Goal: Navigation & Orientation: Find specific page/section

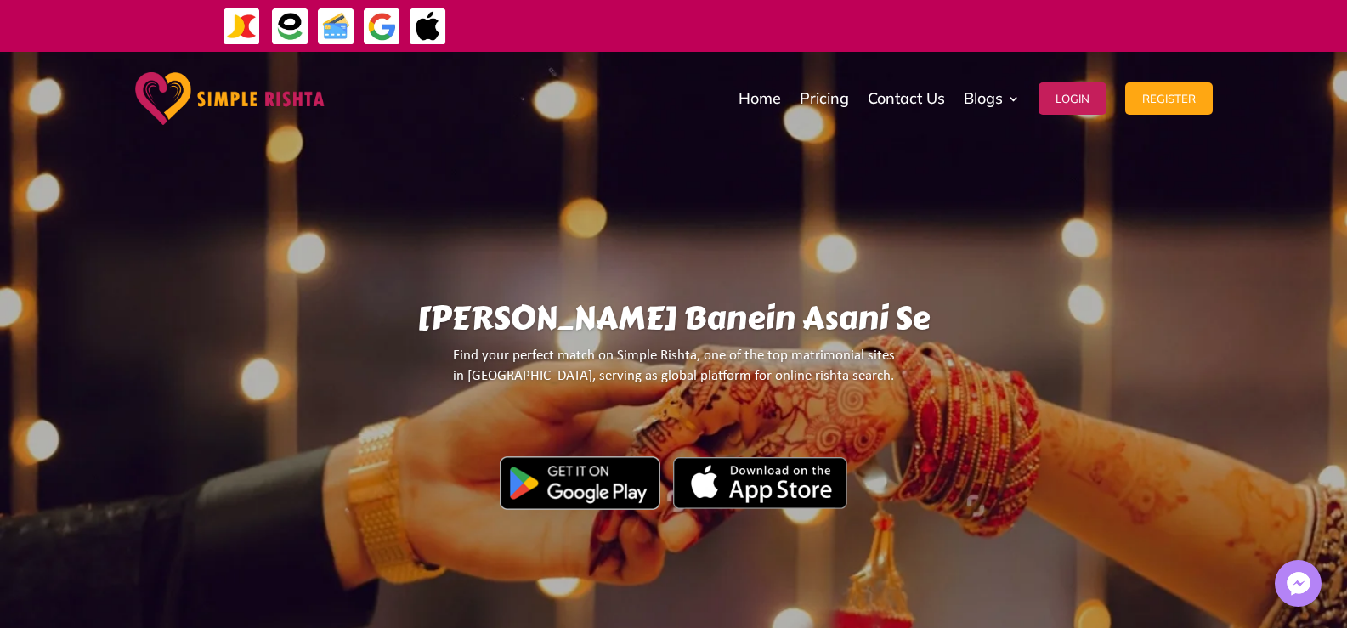
click at [913, 98] on link "Contact Us" at bounding box center [906, 98] width 77 height 85
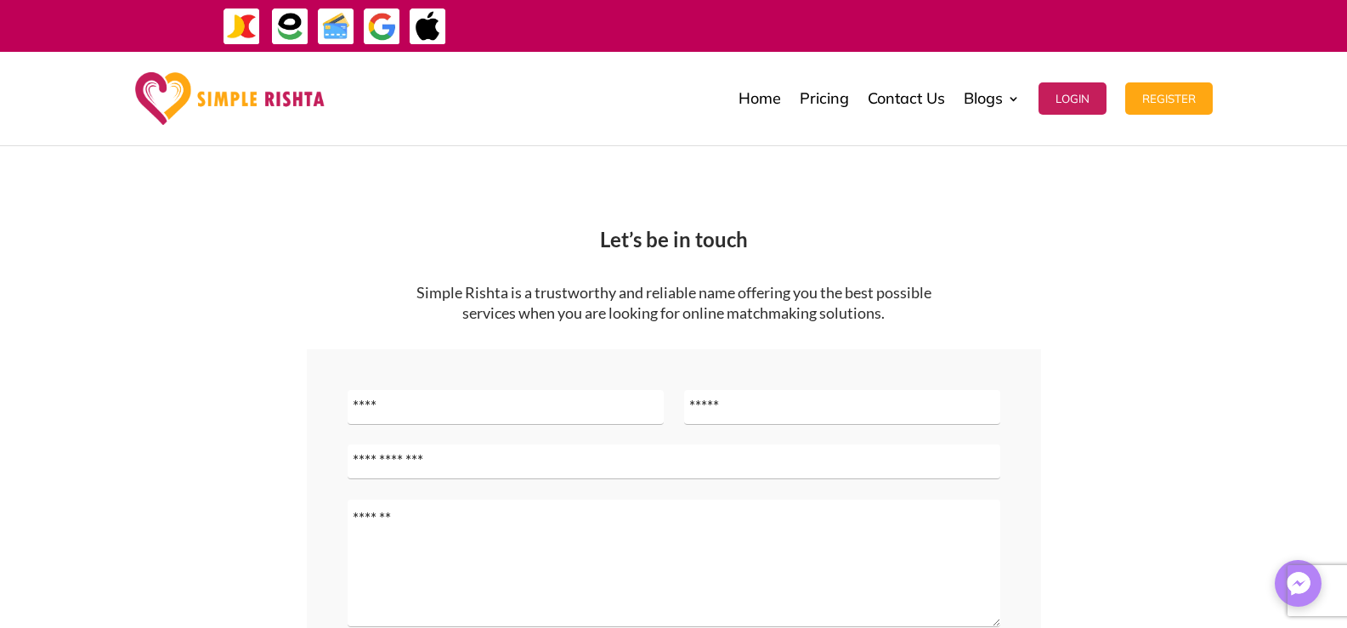
scroll to position [252, 0]
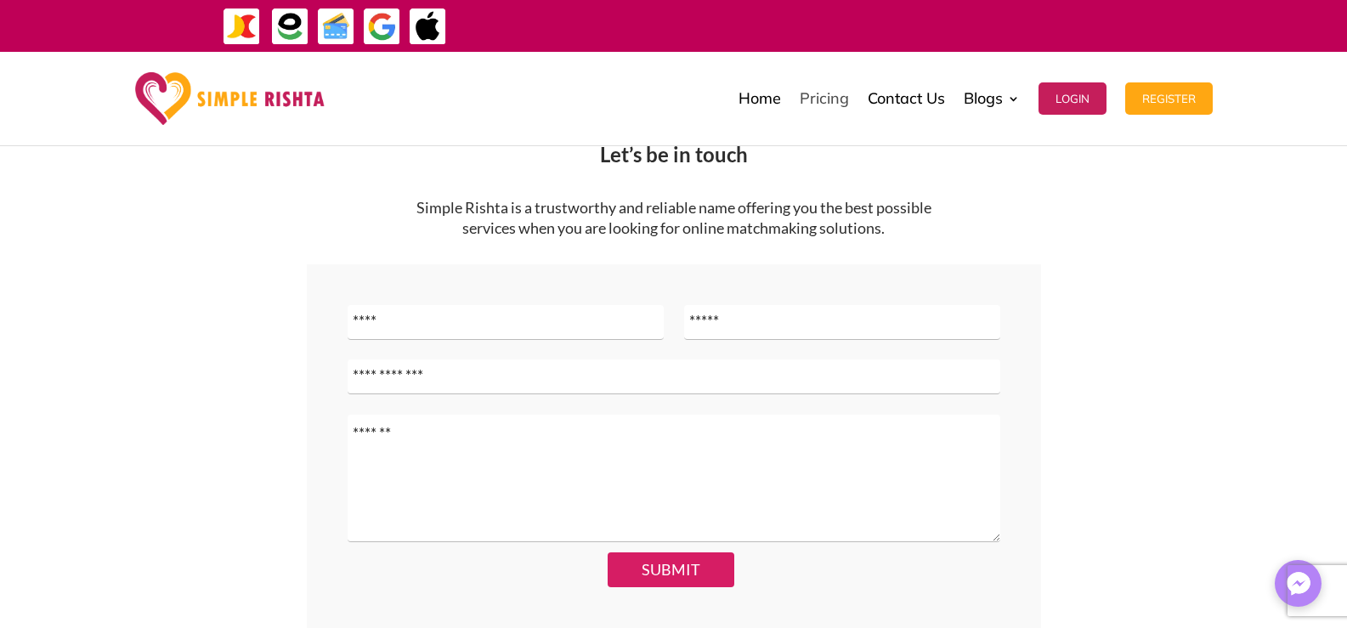
click at [816, 105] on link "Pricing" at bounding box center [824, 98] width 49 height 85
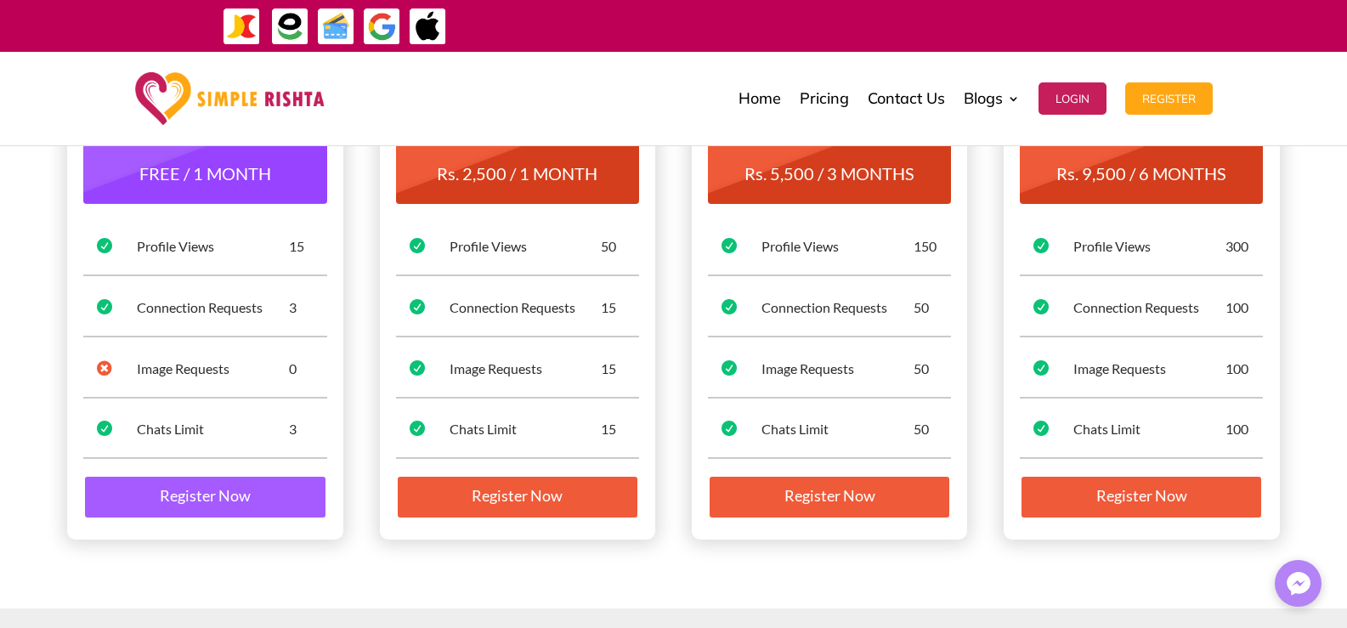
scroll to position [170, 0]
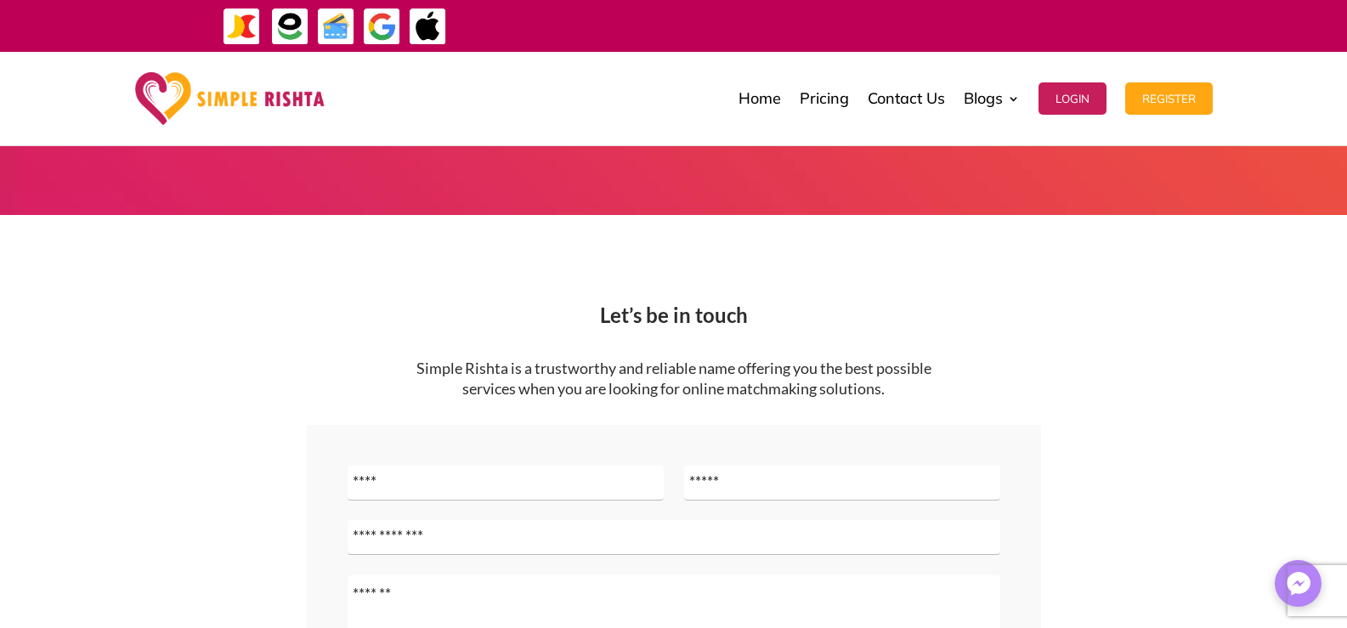
scroll to position [85, 0]
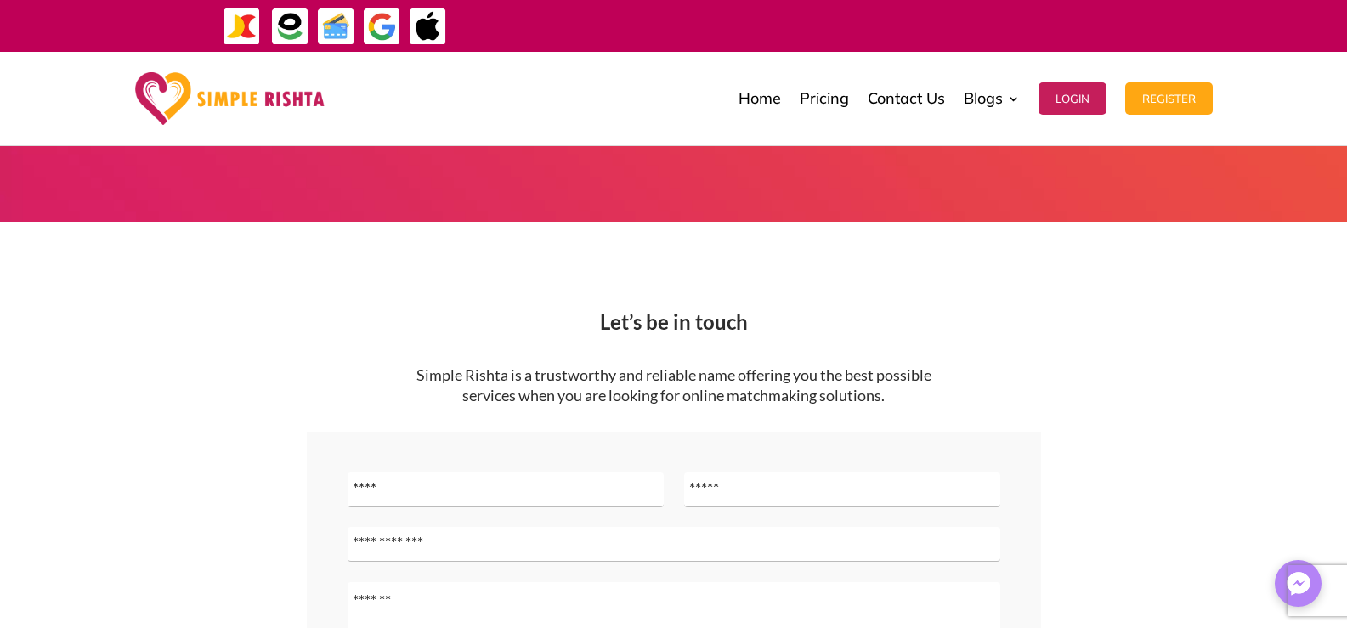
click at [245, 28] on img at bounding box center [242, 27] width 38 height 38
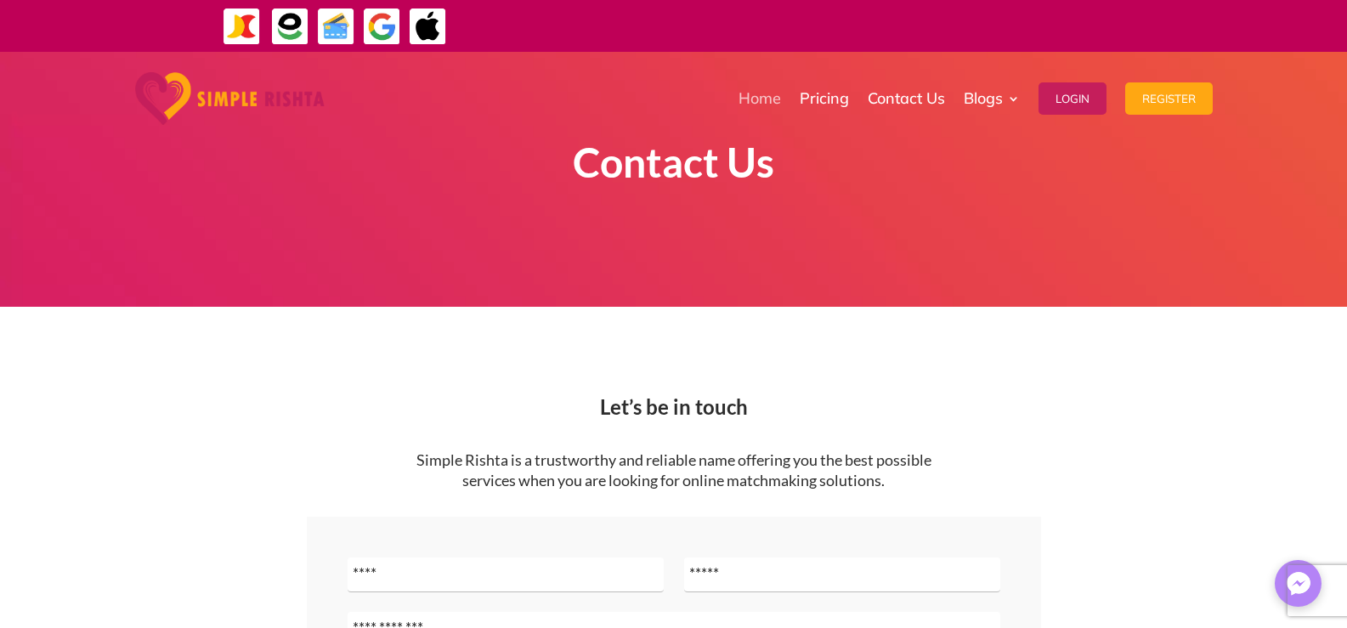
click at [749, 103] on link "Home" at bounding box center [759, 98] width 42 height 85
